Goal: Find specific page/section: Find specific page/section

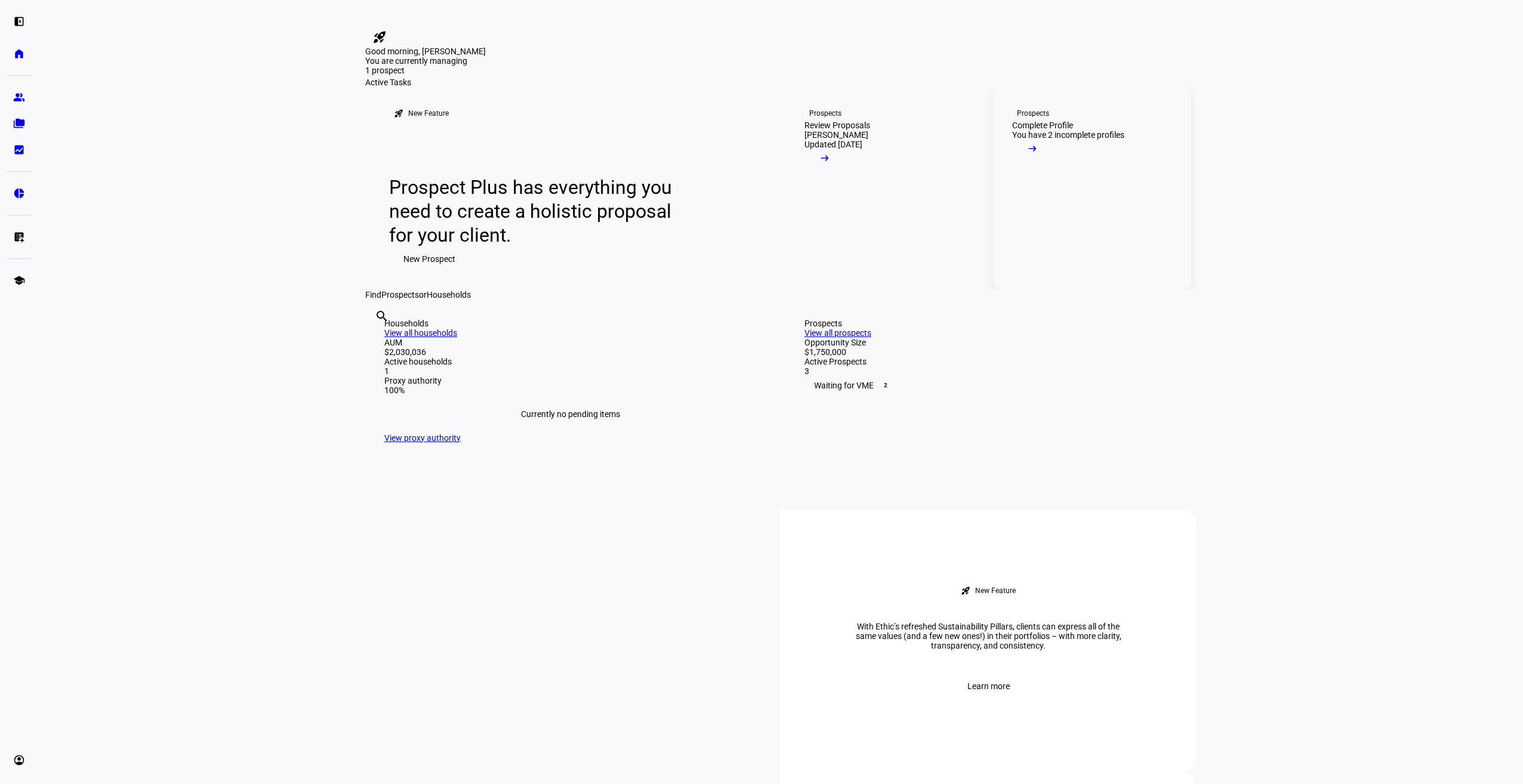
click at [1038, 154] on mat-icon "arrow_right_alt" at bounding box center [1032, 148] width 12 height 12
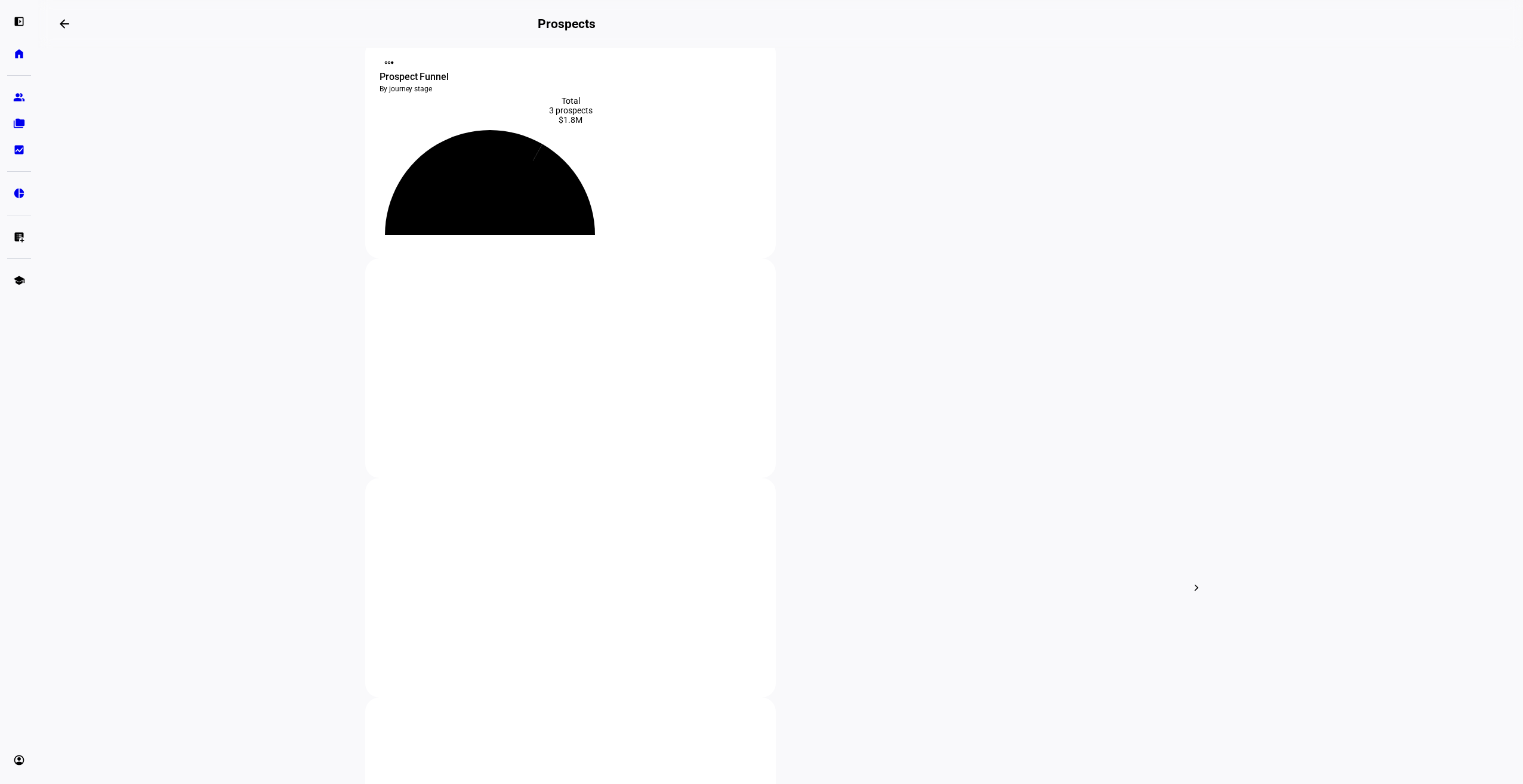
scroll to position [60, 0]
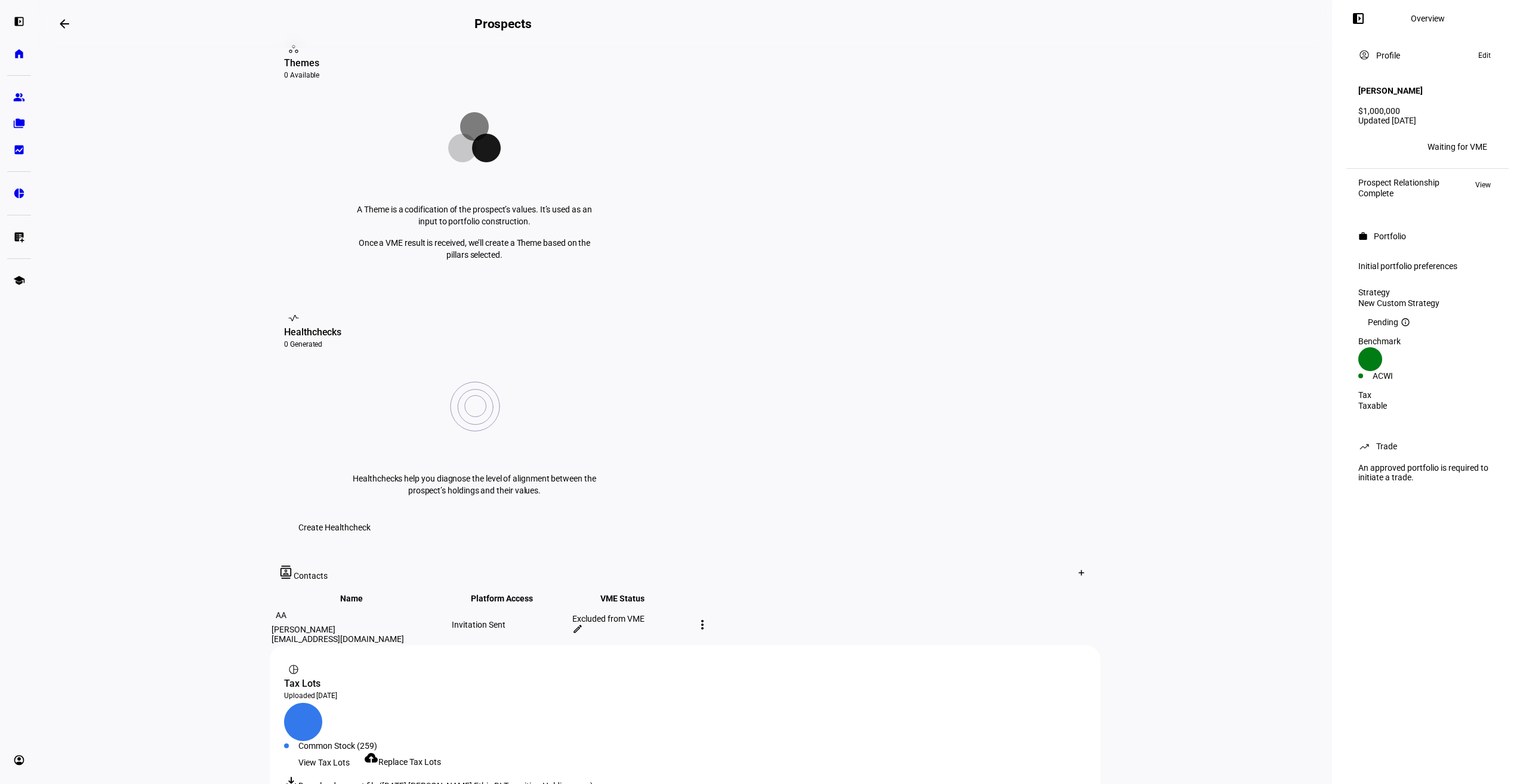
scroll to position [223, 0]
